Goal: Task Accomplishment & Management: Manage account settings

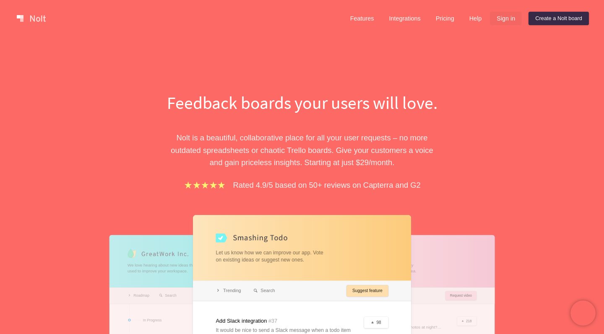
click at [502, 18] on link "Sign in" at bounding box center [506, 18] width 32 height 13
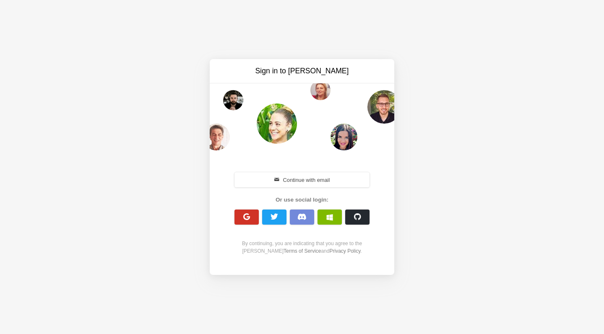
click at [249, 216] on span "button" at bounding box center [247, 217] width 8 height 8
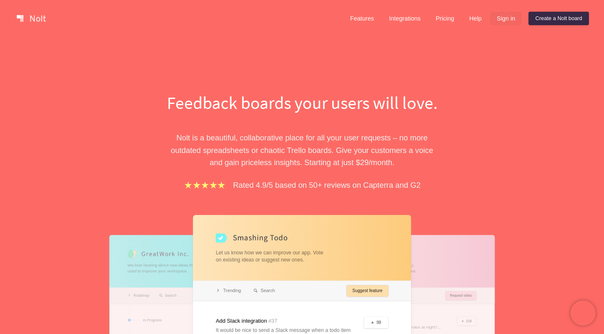
click at [502, 16] on link "Sign in" at bounding box center [506, 18] width 32 height 13
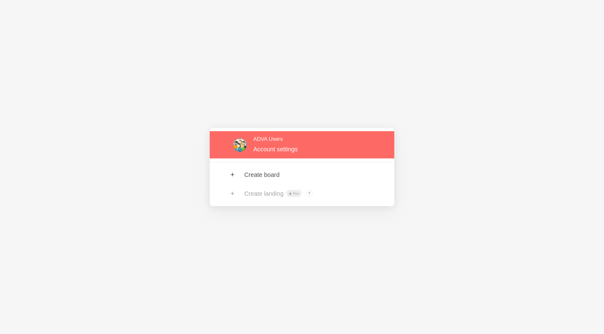
click at [242, 136] on link at bounding box center [302, 144] width 185 height 27
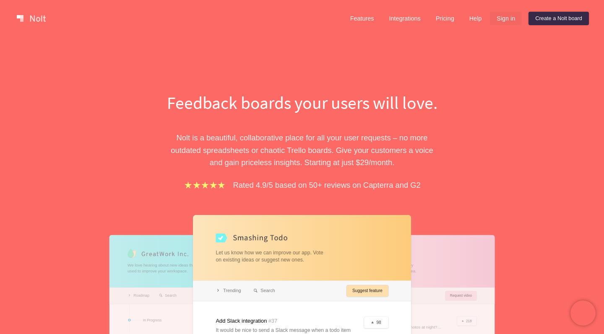
click at [498, 18] on link "Sign in" at bounding box center [506, 18] width 32 height 13
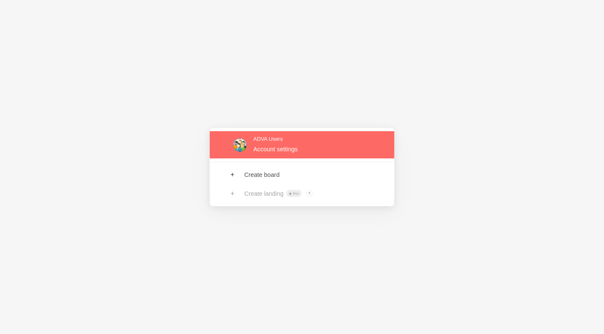
click at [279, 149] on link at bounding box center [302, 144] width 185 height 27
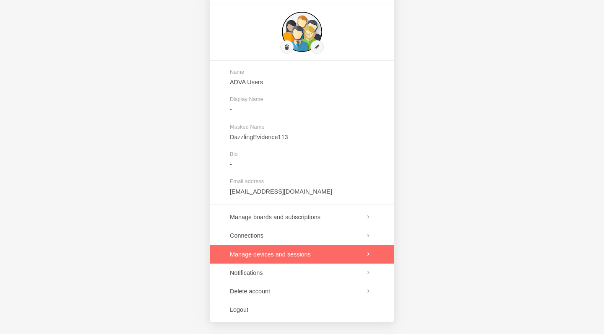
scroll to position [30, 0]
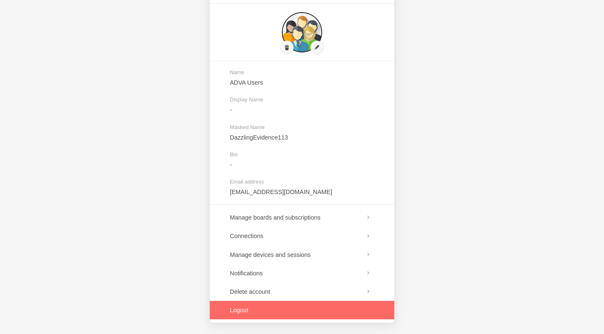
click at [243, 310] on link at bounding box center [302, 310] width 185 height 18
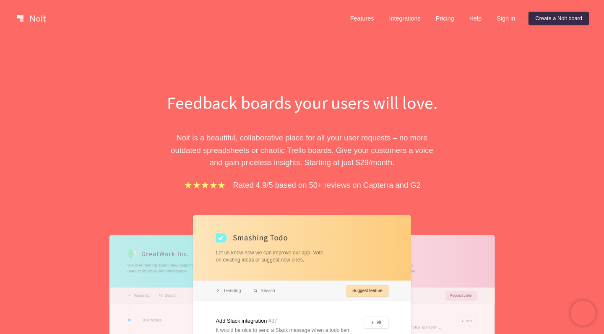
click at [506, 19] on link "Sign in" at bounding box center [506, 18] width 32 height 13
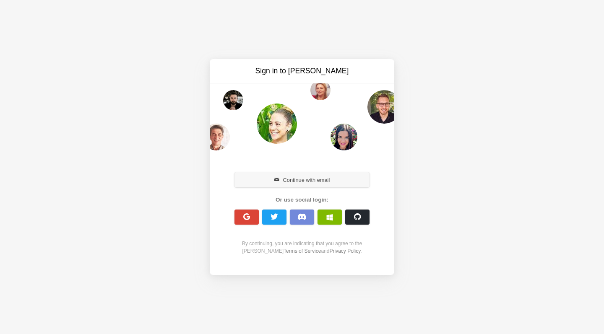
click at [327, 176] on button "Continue with email" at bounding box center [301, 179] width 135 height 15
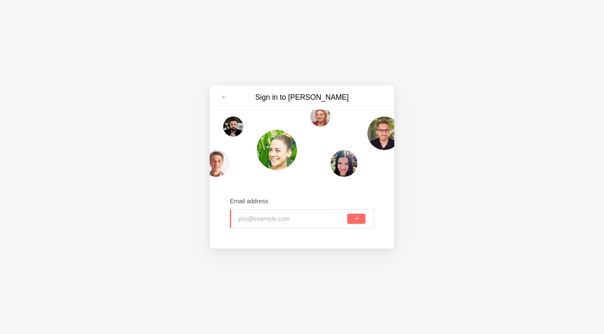
paste input "[EMAIL_ADDRESS][DOMAIN_NAME]"
type input "[EMAIL_ADDRESS][DOMAIN_NAME]"
click at [355, 218] on span "submit" at bounding box center [356, 219] width 5 height 5
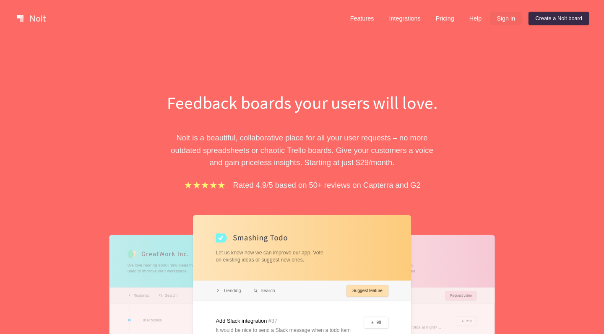
click at [497, 16] on link "Sign in" at bounding box center [506, 18] width 32 height 13
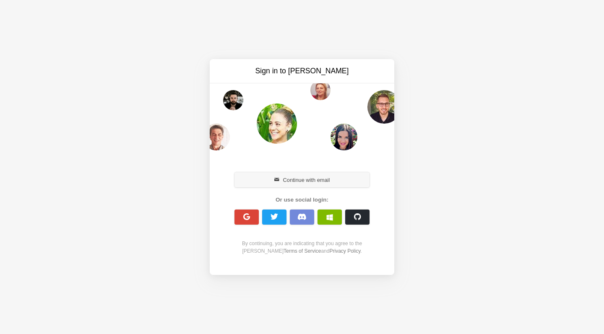
click at [310, 182] on button "Continue with email" at bounding box center [301, 179] width 135 height 15
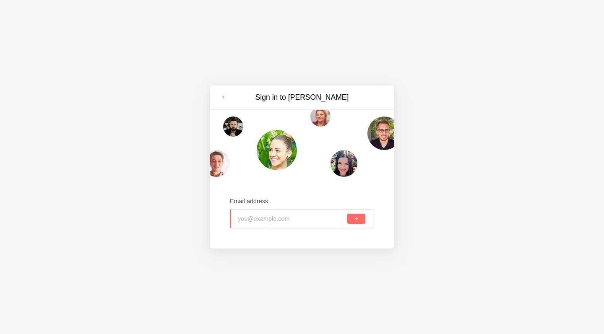
click at [339, 216] on input "email" at bounding box center [292, 219] width 108 height 18
paste input "social@adva-soft.com"
type input "social@adva-soft.com"
click at [359, 220] on button "submit" at bounding box center [356, 219] width 18 height 10
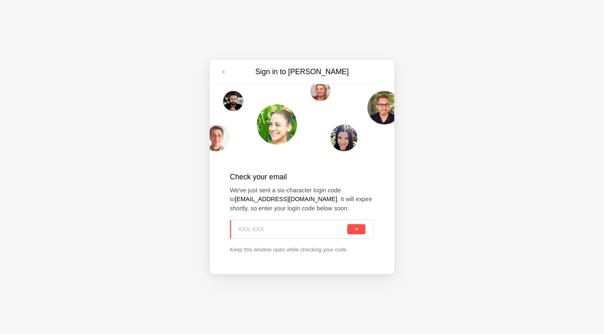
click at [359, 230] on button "submit" at bounding box center [356, 229] width 18 height 10
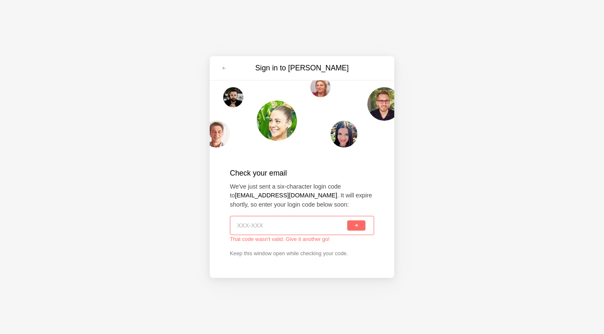
click at [325, 250] on p "Keep this window open while checking your code." at bounding box center [302, 254] width 144 height 8
